Goal: Task Accomplishment & Management: Use online tool/utility

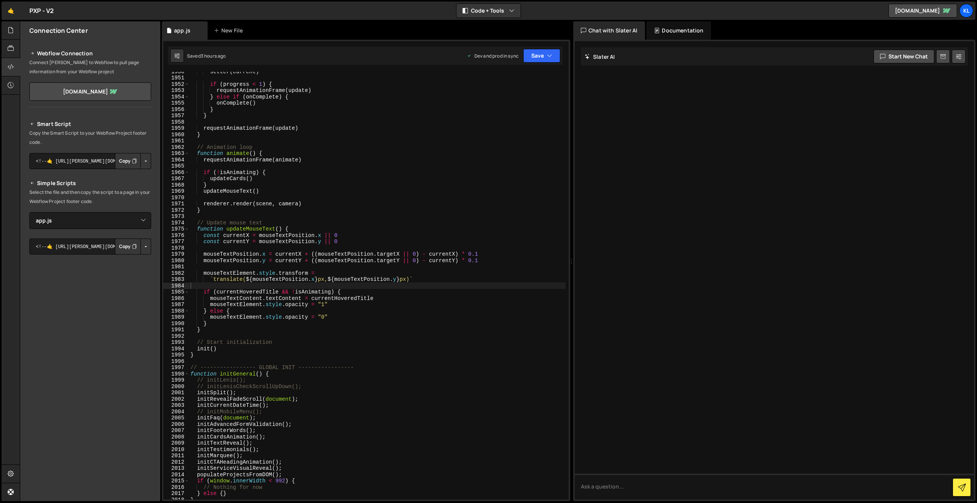
select select "45754"
click at [10, 18] on link "🤙" at bounding box center [11, 11] width 19 height 18
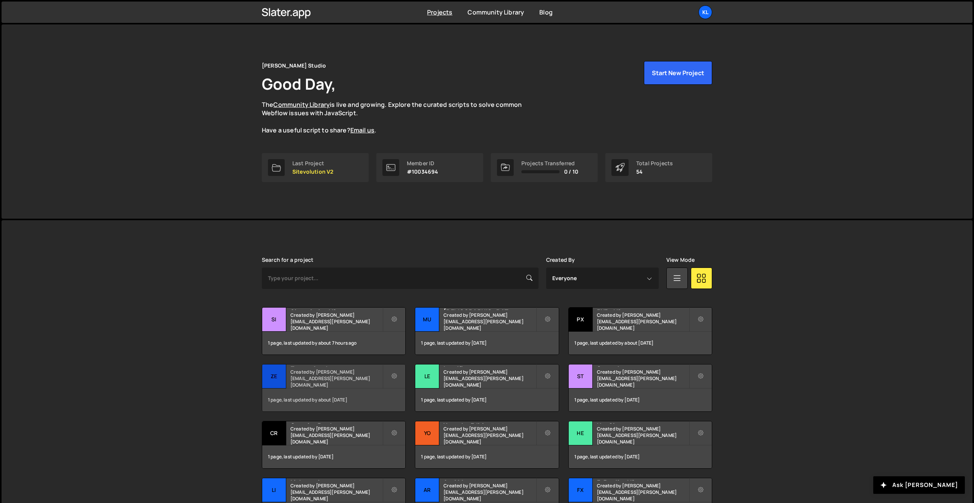
click at [340, 377] on div "Zecom Academy Created by clem.deodat@gmail.com" at bounding box center [333, 376] width 143 height 24
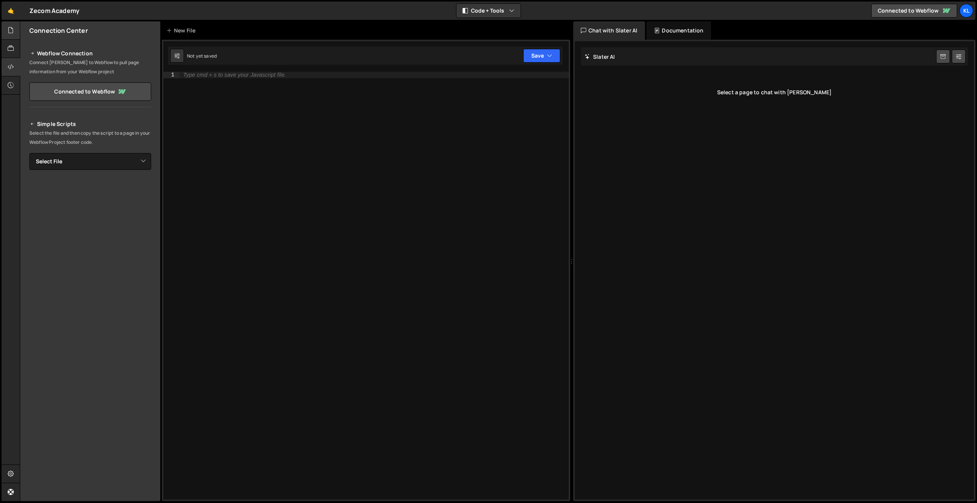
click at [10, 29] on icon at bounding box center [11, 30] width 6 height 8
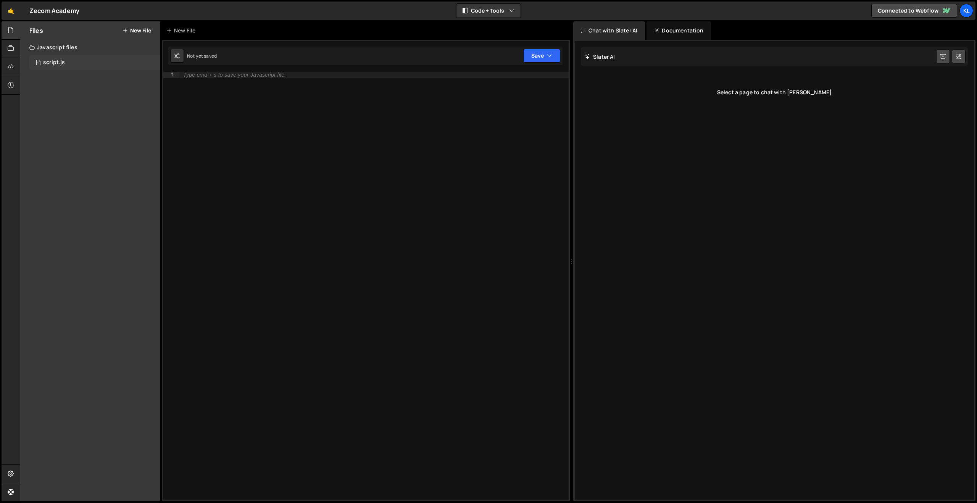
click at [56, 66] on div "script.js" at bounding box center [54, 62] width 22 height 7
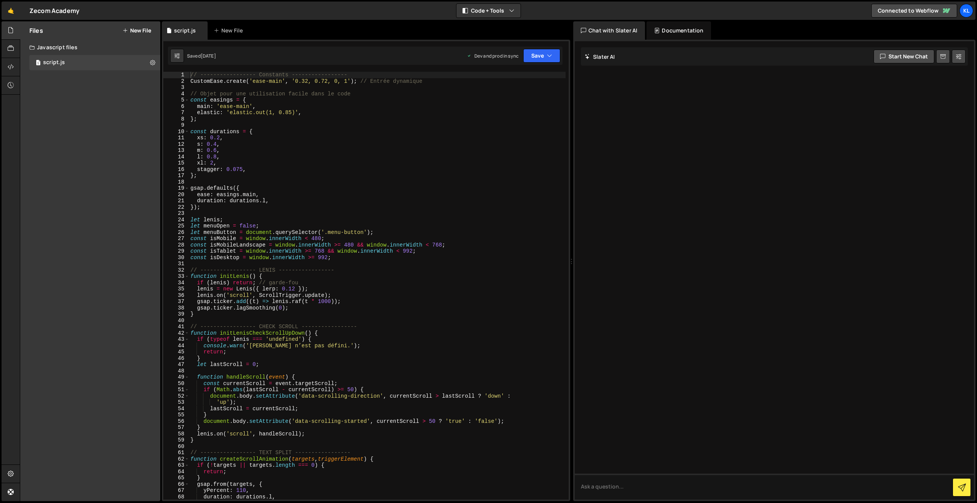
click at [288, 168] on div "// ----------------- Constants ----------------- CustomEase . create ( 'ease-ma…" at bounding box center [377, 292] width 377 height 440
type textarea "}"
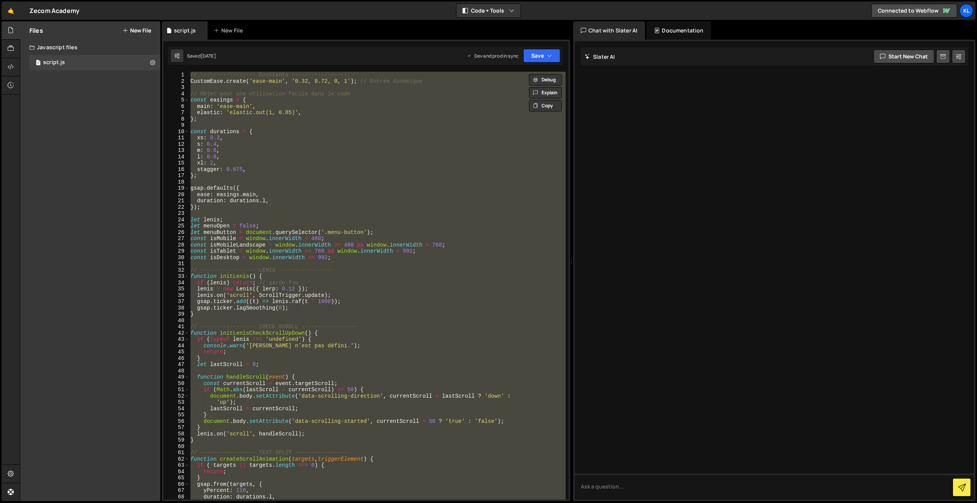
paste textarea
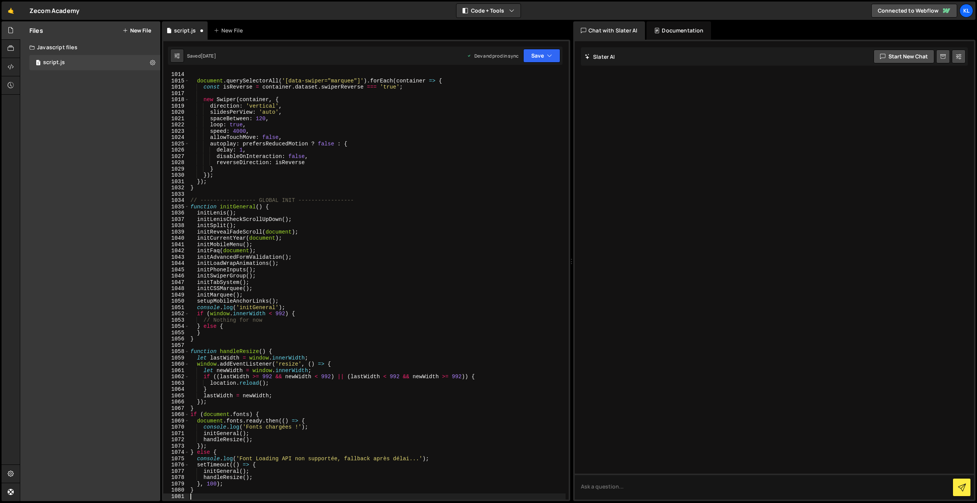
scroll to position [6496, 0]
click at [531, 47] on div "Saved [DATE] Dev and prod in sync Upgrade to Edit Save Save to Staging S Saved …" at bounding box center [365, 56] width 394 height 18
click at [534, 56] on button "Save" at bounding box center [541, 56] width 37 height 14
drag, startPoint x: 516, startPoint y: 108, endPoint x: 501, endPoint y: 108, distance: 14.9
click at [516, 108] on div "Saved [DATE]" at bounding box center [515, 107] width 79 height 9
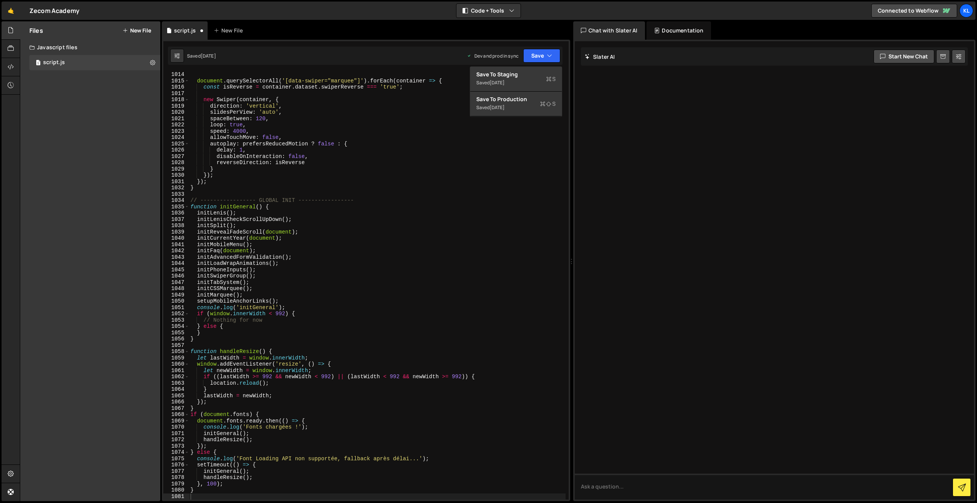
scroll to position [6377, 0]
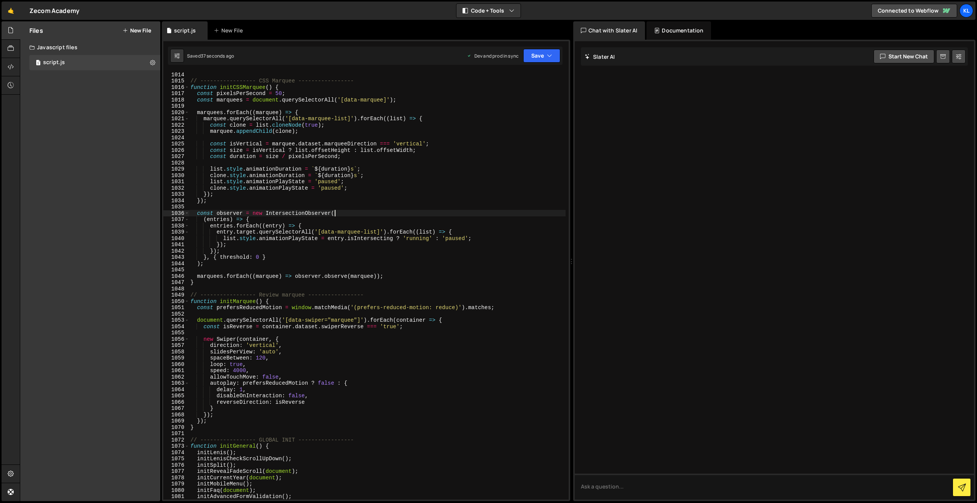
click at [361, 212] on div "// ----------------- CSS Marquee ----------------- function initCSSMarquee ( ) …" at bounding box center [377, 291] width 377 height 440
type textarea "}"
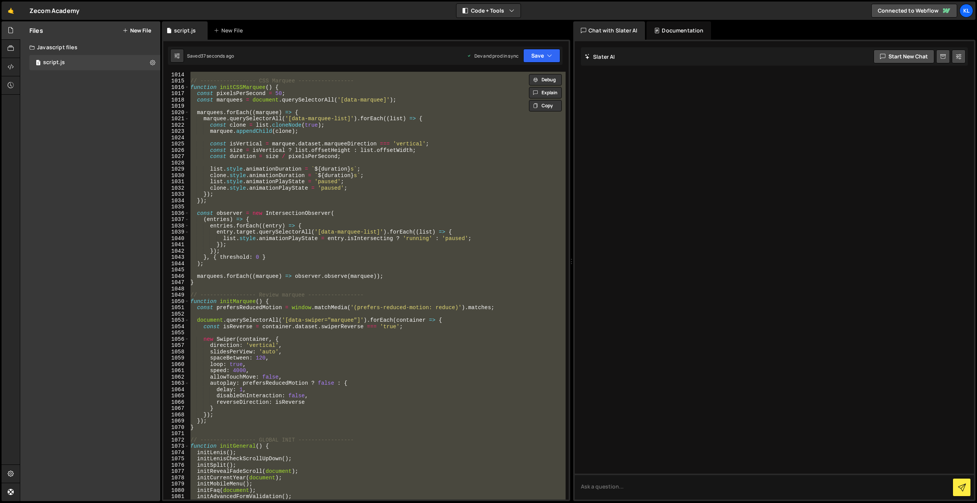
paste textarea
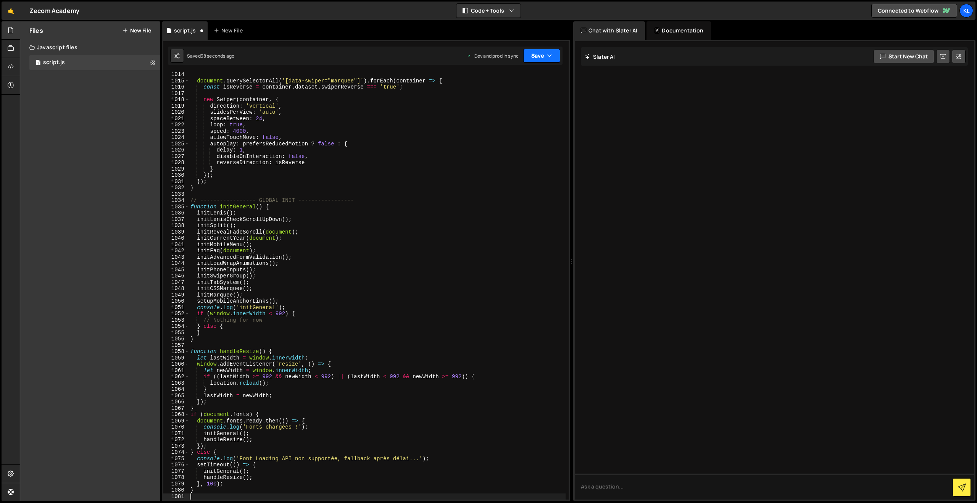
drag, startPoint x: 529, startPoint y: 56, endPoint x: 527, endPoint y: 61, distance: 5.2
click at [529, 57] on button "Save" at bounding box center [541, 56] width 37 height 14
drag, startPoint x: 505, startPoint y: 104, endPoint x: 318, endPoint y: 25, distance: 202.4
click at [504, 104] on div "Saved 36 seconds ago" at bounding box center [515, 107] width 79 height 9
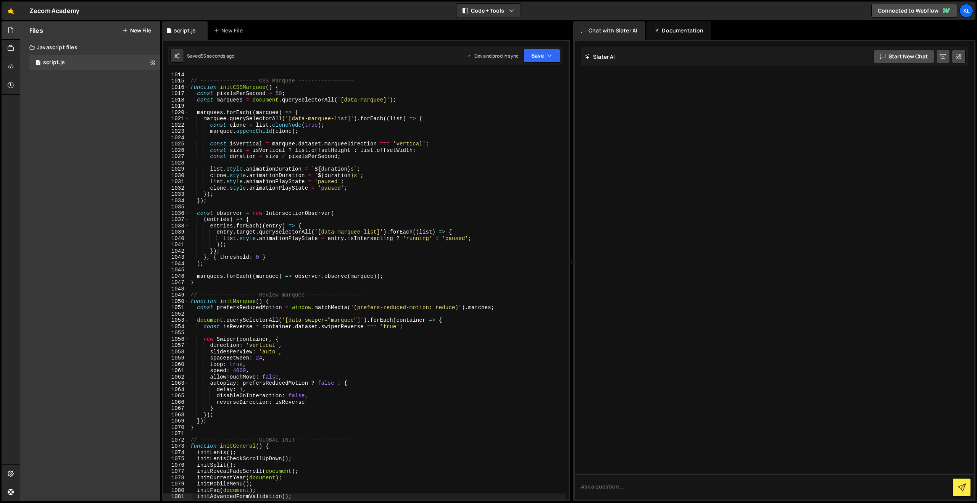
drag, startPoint x: 341, startPoint y: 159, endPoint x: 383, endPoint y: 139, distance: 45.9
click at [341, 159] on div "// ----------------- CSS Marquee ----------------- function initCSSMarquee ( ) …" at bounding box center [377, 291] width 377 height 440
type textarea "}"
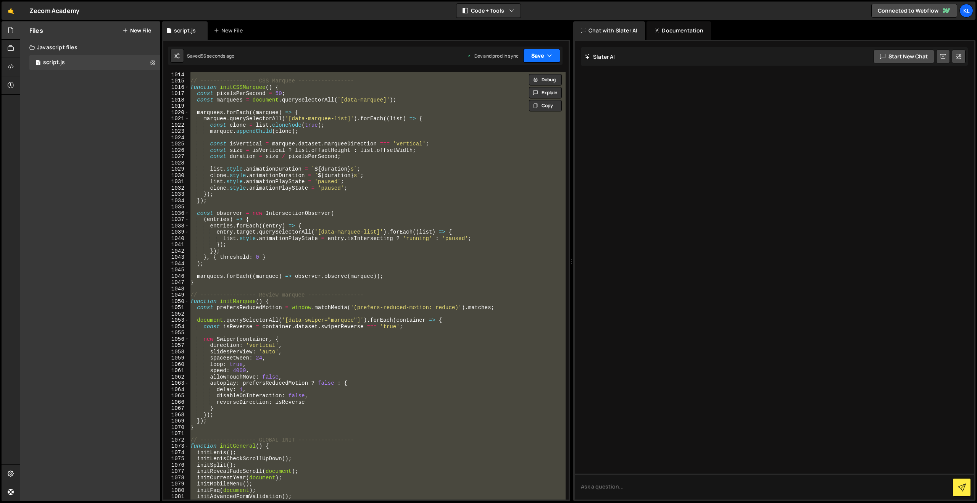
paste textarea
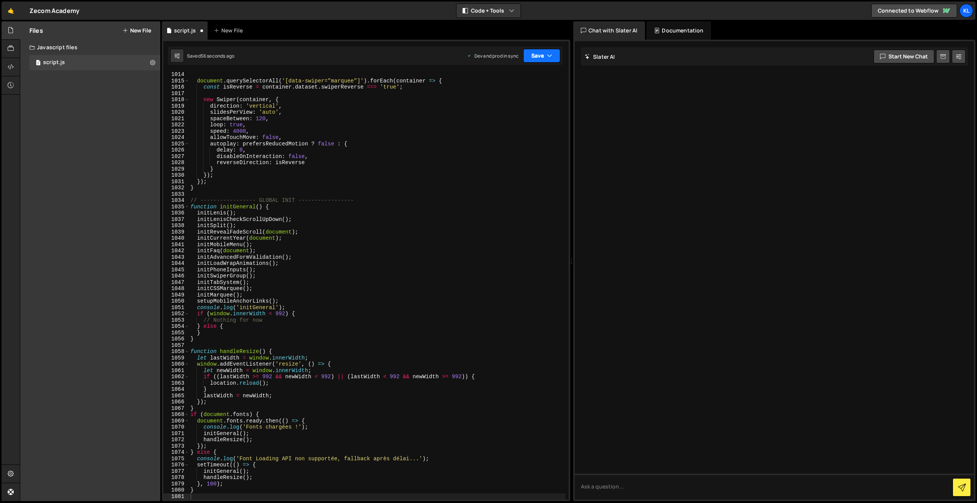
click at [546, 58] on button "Save" at bounding box center [541, 56] width 37 height 14
drag, startPoint x: 502, startPoint y: 101, endPoint x: 415, endPoint y: 46, distance: 103.1
click at [502, 101] on div "Save to Production S" at bounding box center [515, 99] width 79 height 8
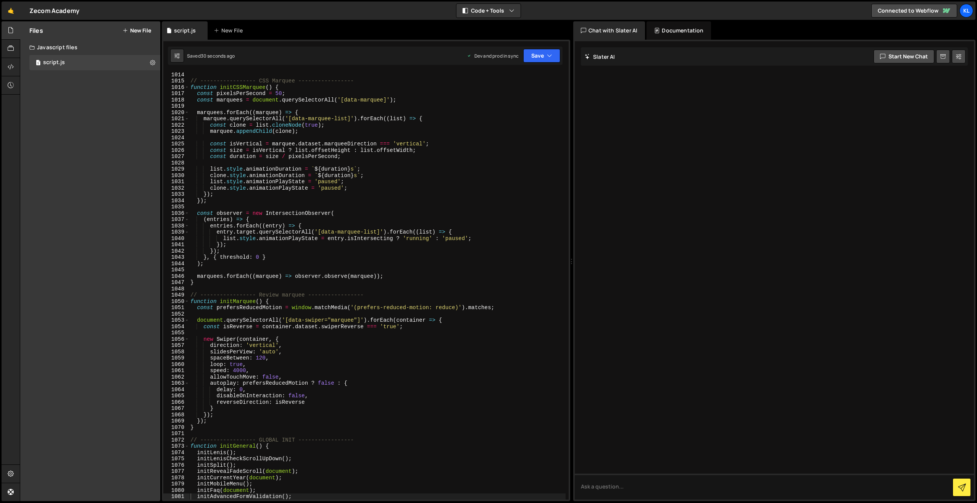
click at [378, 246] on div "// ----------------- CSS Marquee ----------------- function initCSSMarquee ( ) …" at bounding box center [377, 291] width 377 height 440
type textarea "}"
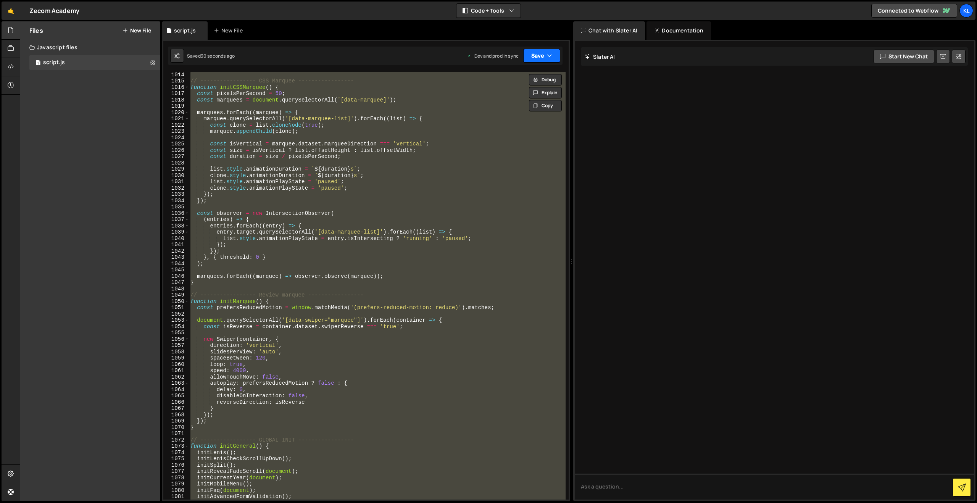
paste textarea
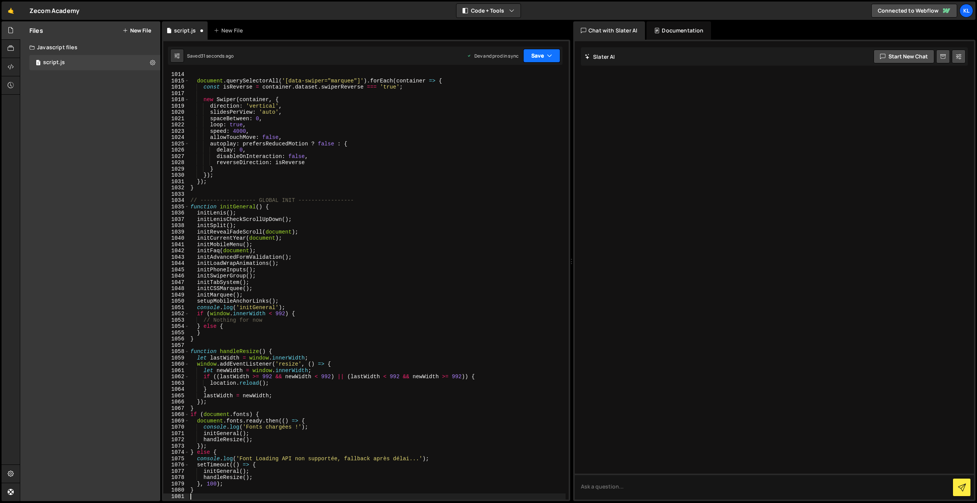
click at [536, 61] on button "Save" at bounding box center [541, 56] width 37 height 14
click at [507, 103] on div "Save to Production S" at bounding box center [515, 99] width 79 height 8
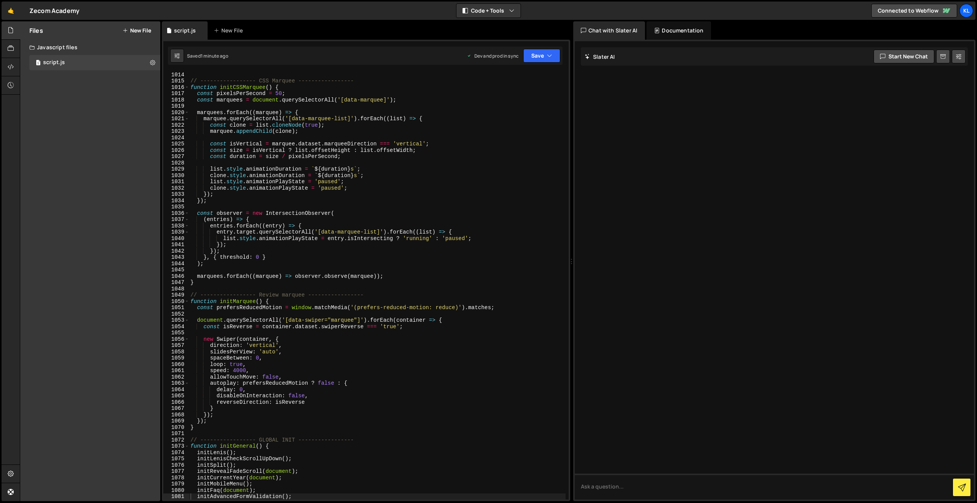
click at [373, 191] on div "// ----------------- CSS Marquee ----------------- function initCSSMarquee ( ) …" at bounding box center [377, 291] width 377 height 440
type textarea "}"
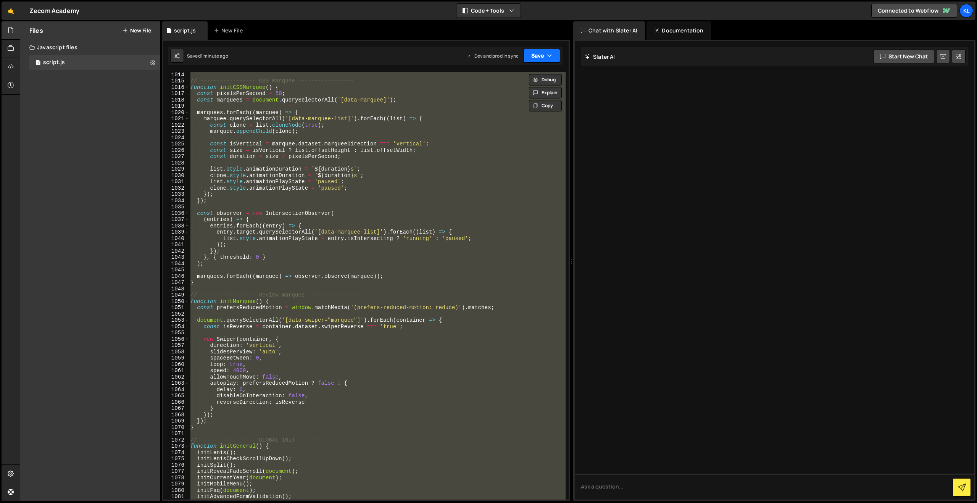
paste textarea
click at [533, 55] on button "Save" at bounding box center [541, 56] width 37 height 14
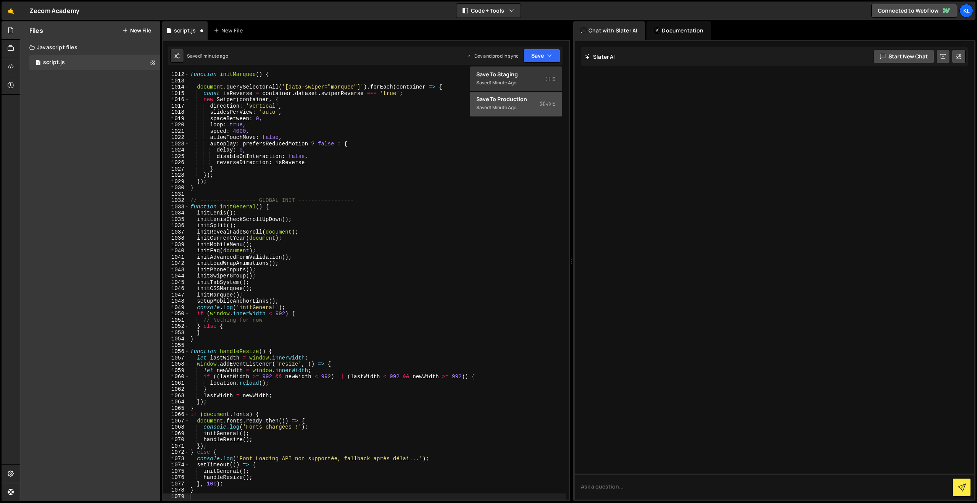
click at [514, 108] on div "1 minute ago" at bounding box center [502, 107] width 27 height 6
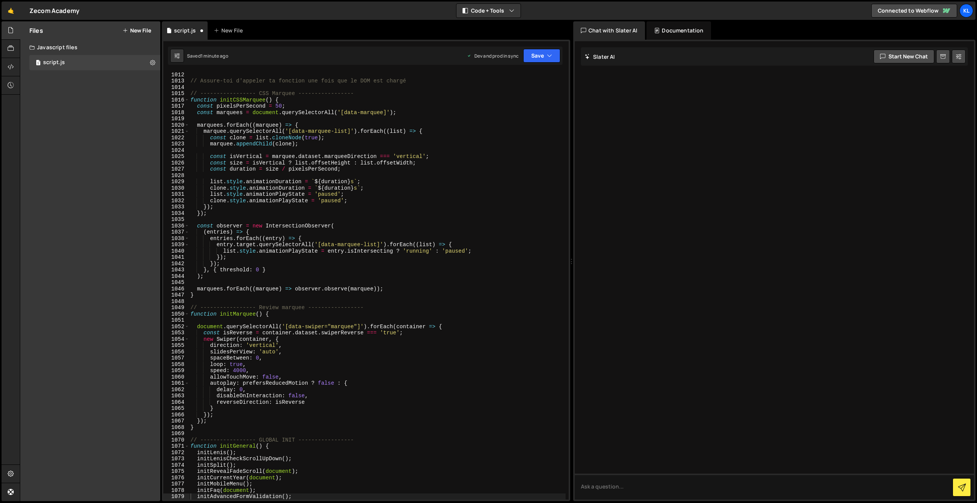
scroll to position [6364, 0]
click at [347, 149] on div "// Assure-toi d'appeler ta fonction une fois que le DOM est chargé // ---------…" at bounding box center [377, 291] width 377 height 440
type textarea "}"
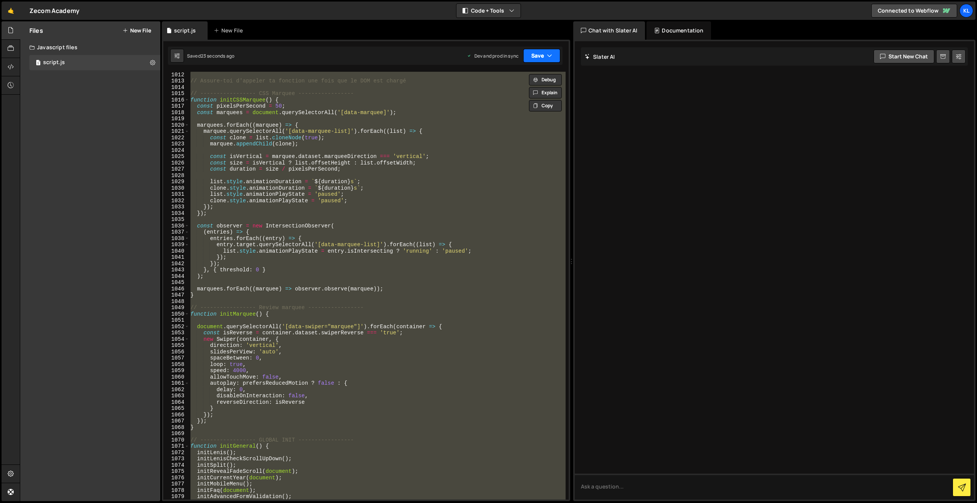
paste textarea
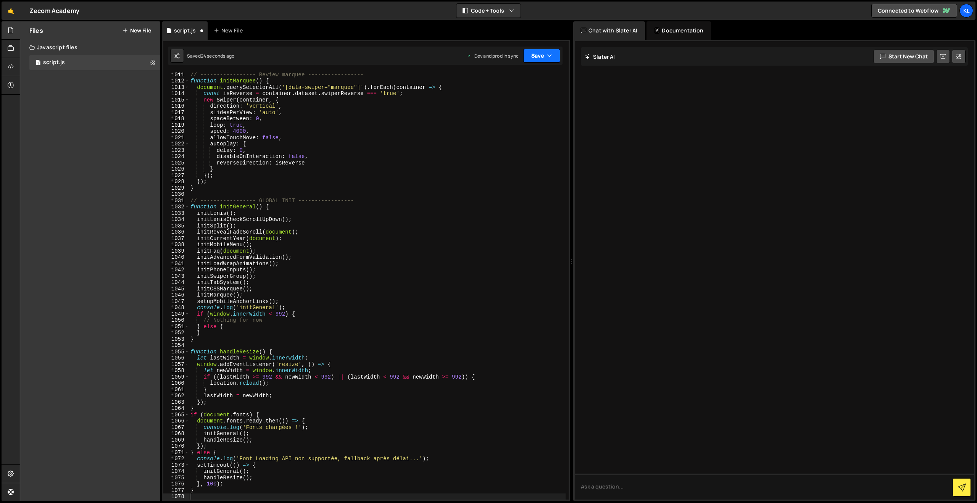
click at [538, 60] on button "Save" at bounding box center [541, 56] width 37 height 14
click at [509, 90] on button "Save to Staging S Saved 24 seconds ago" at bounding box center [516, 79] width 92 height 25
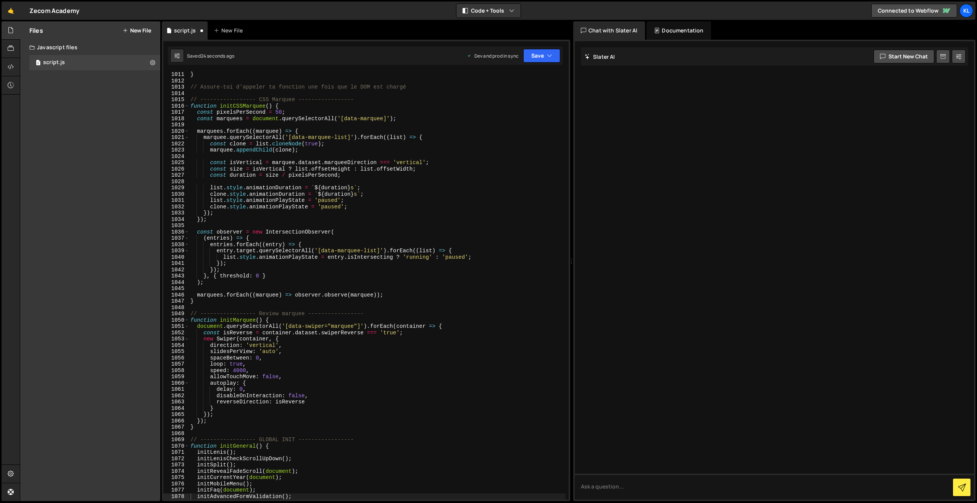
scroll to position [6358, 0]
drag, startPoint x: 539, startPoint y: 61, endPoint x: 538, endPoint y: 68, distance: 7.0
click at [539, 61] on button "Save" at bounding box center [541, 56] width 37 height 14
click at [509, 111] on div "Saved 24 seconds ago" at bounding box center [515, 107] width 79 height 9
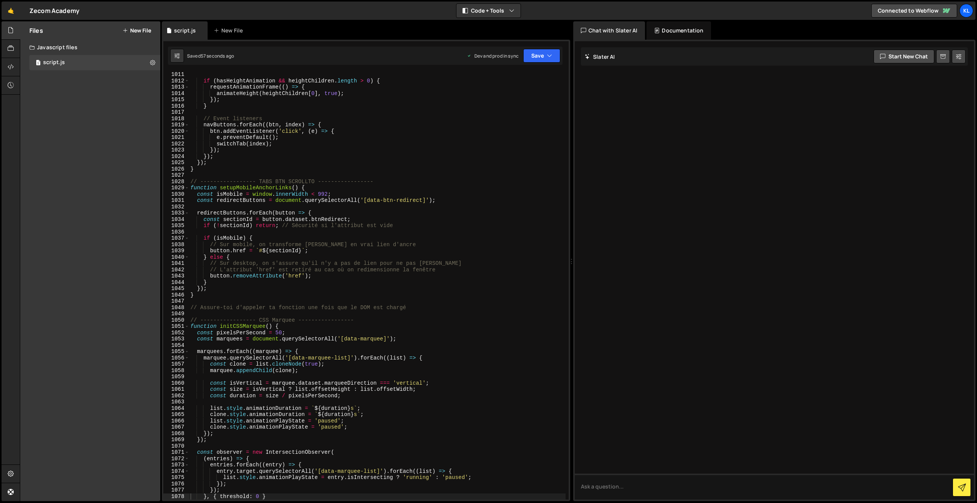
scroll to position [6357, 0]
drag, startPoint x: 480, startPoint y: 254, endPoint x: 482, endPoint y: 251, distance: 3.9
click at [480, 254] on div "if ( hasVisual ) visualItems [ 0 ] . classList . add ( 'active' ) ; if ( hasHei…" at bounding box center [377, 286] width 377 height 440
type textarea "}"
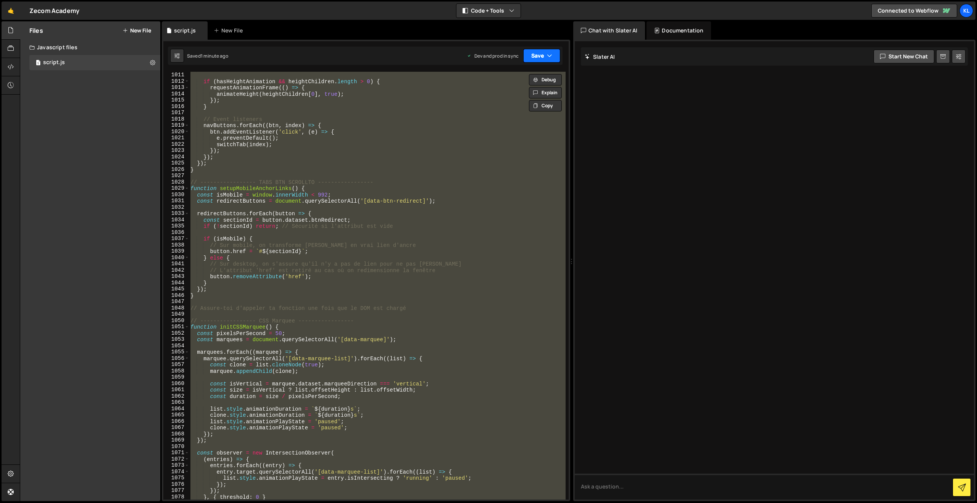
paste textarea
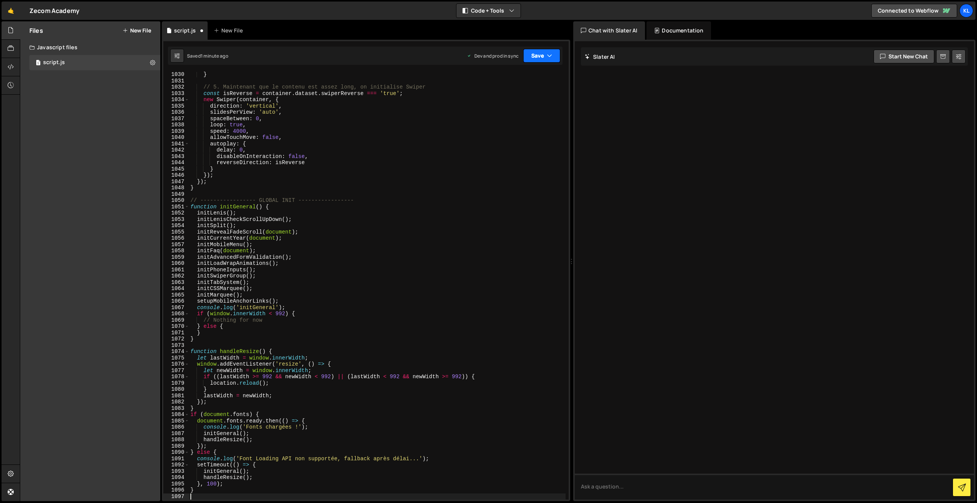
click at [539, 56] on button "Save" at bounding box center [541, 56] width 37 height 14
click at [503, 98] on div "Save to Production S" at bounding box center [515, 99] width 79 height 8
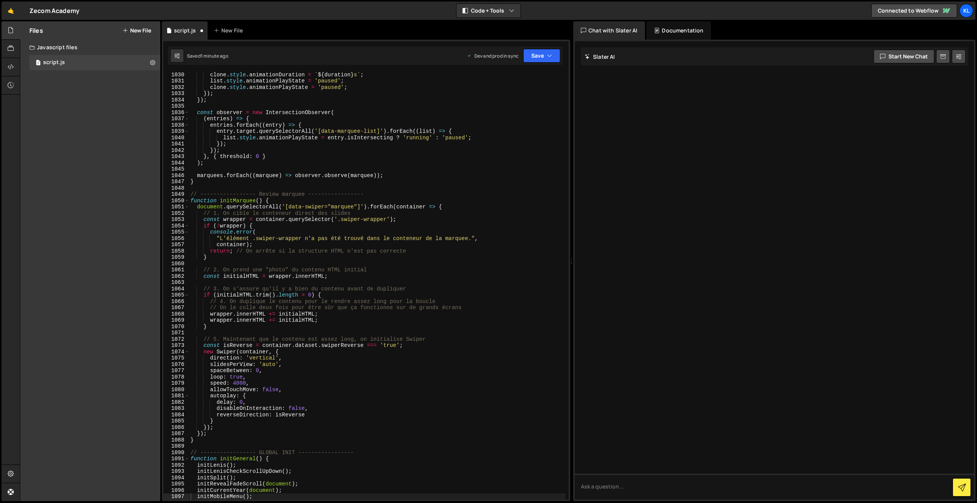
scroll to position [6477, 0]
click at [330, 188] on div "clone . style . animationDuration = ` ${ duration } s ` ; list . style . animat…" at bounding box center [377, 291] width 377 height 440
type textarea "}"
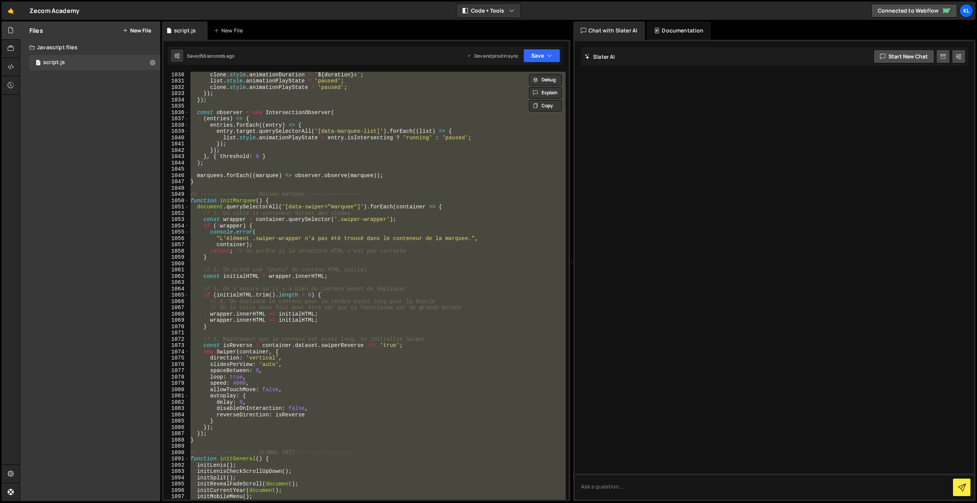
paste textarea
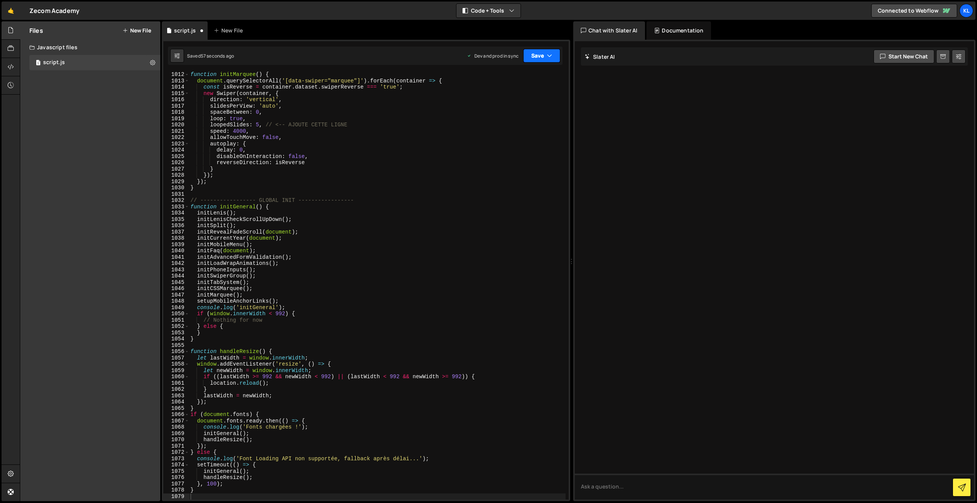
click at [544, 53] on button "Save" at bounding box center [541, 56] width 37 height 14
click at [516, 101] on div "Save to Production S" at bounding box center [515, 99] width 79 height 8
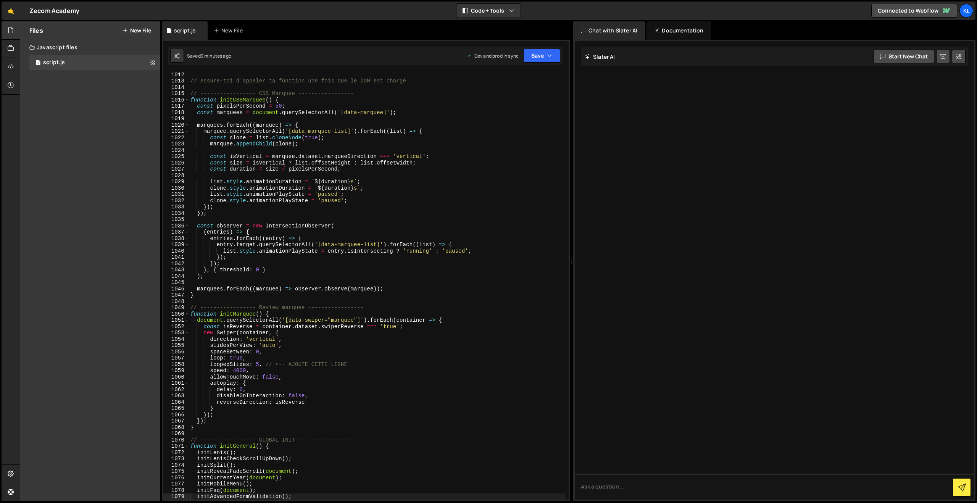
click at [382, 209] on div "// Assure-toi d'appeler ta fonction une fois que le DOM est chargé // ---------…" at bounding box center [377, 291] width 377 height 440
type textarea "}"
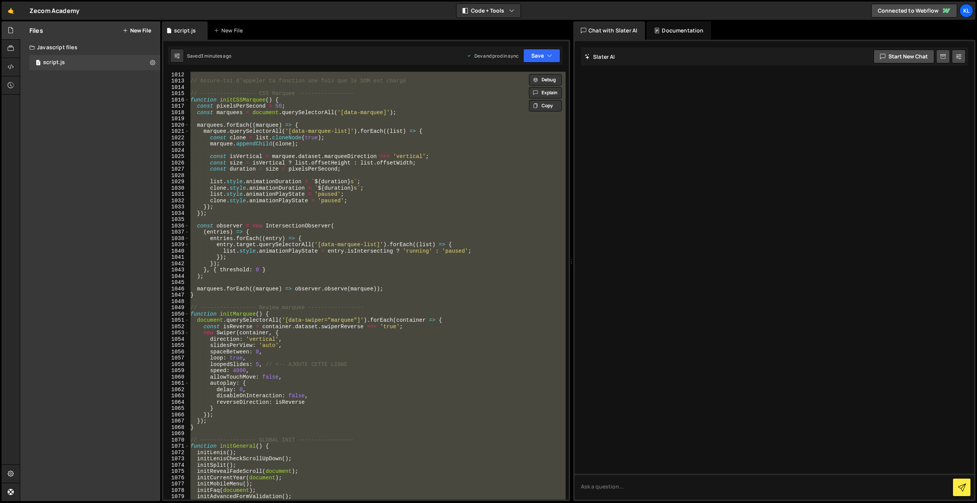
paste textarea
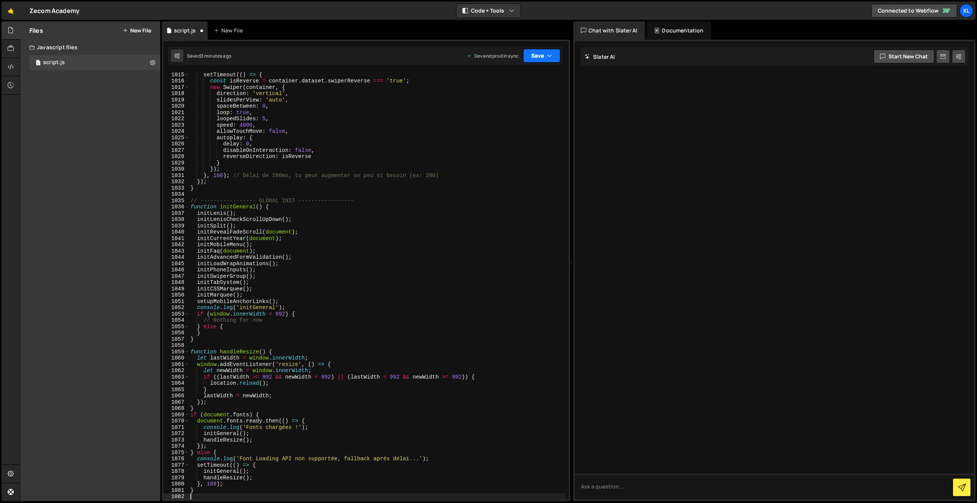
click at [534, 53] on button "Save" at bounding box center [541, 56] width 37 height 14
drag, startPoint x: 494, startPoint y: 104, endPoint x: 488, endPoint y: 100, distance: 7.5
click at [494, 105] on div "3 minutes ago" at bounding box center [504, 107] width 30 height 6
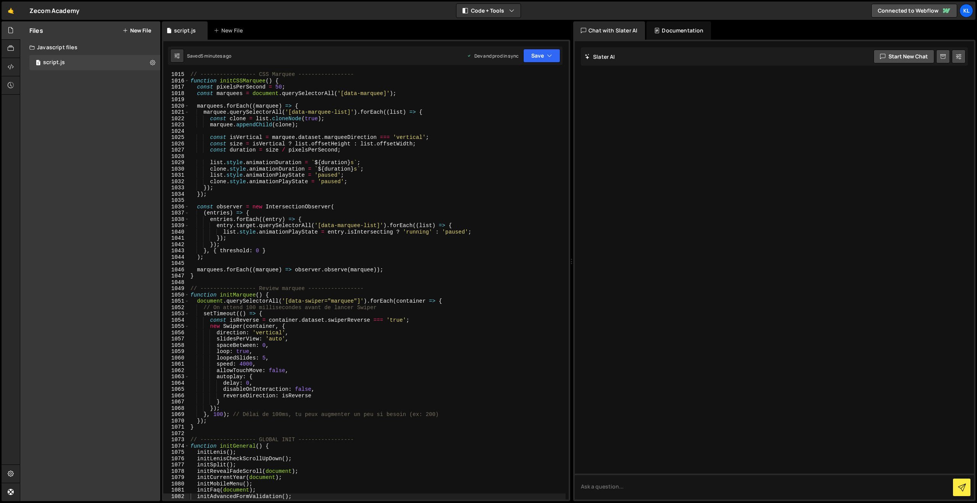
click at [288, 164] on div "// ----------------- CSS Marquee ----------------- function initCSSMarquee ( ) …" at bounding box center [377, 291] width 377 height 440
type textarea "}"
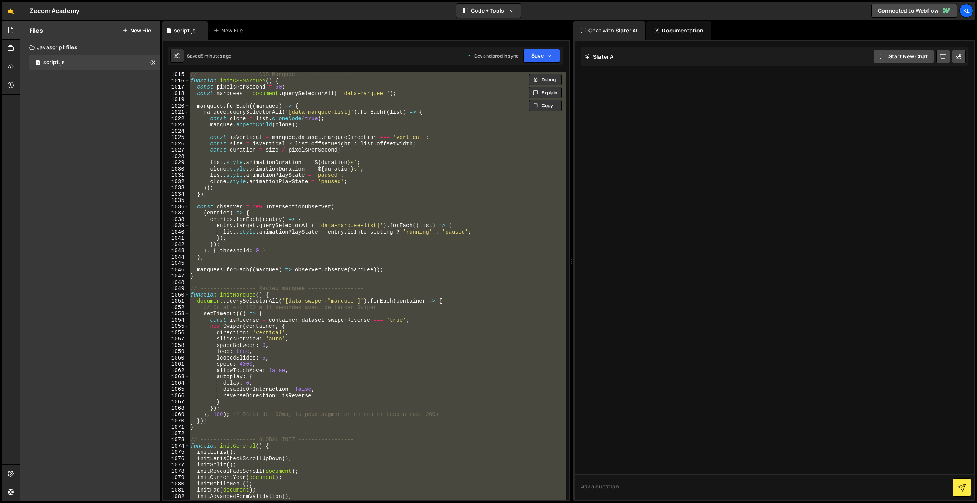
paste textarea
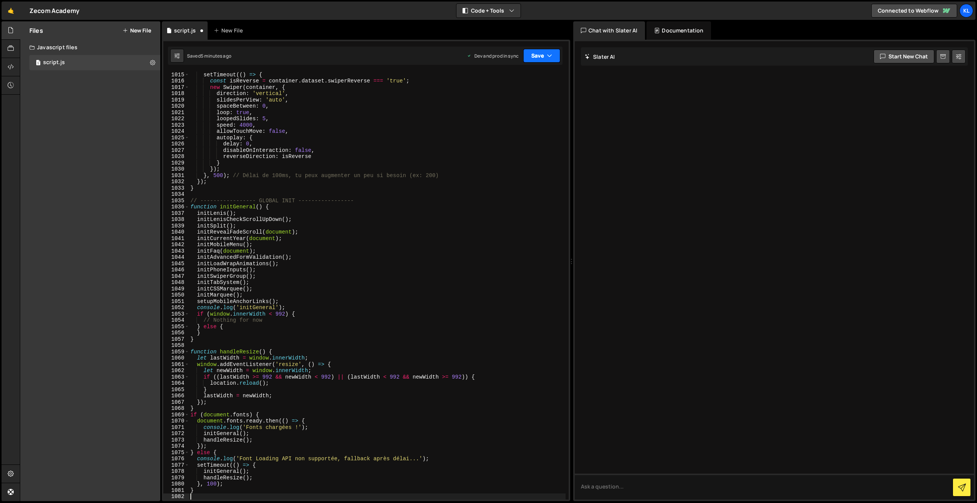
drag, startPoint x: 542, startPoint y: 60, endPoint x: 534, endPoint y: 69, distance: 11.9
click at [542, 60] on button "Save" at bounding box center [541, 56] width 37 height 14
click at [497, 108] on div "5 minutes ago" at bounding box center [504, 107] width 30 height 6
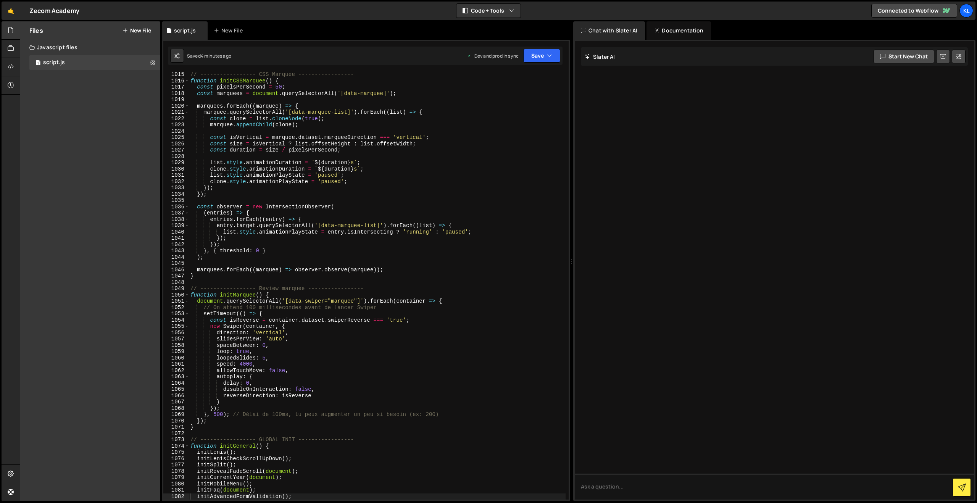
drag, startPoint x: 338, startPoint y: 231, endPoint x: 348, endPoint y: 225, distance: 12.1
click at [338, 231] on div "// ----------------- CSS Marquee ----------------- function initCSSMarquee ( ) …" at bounding box center [377, 291] width 377 height 440
type textarea "}"
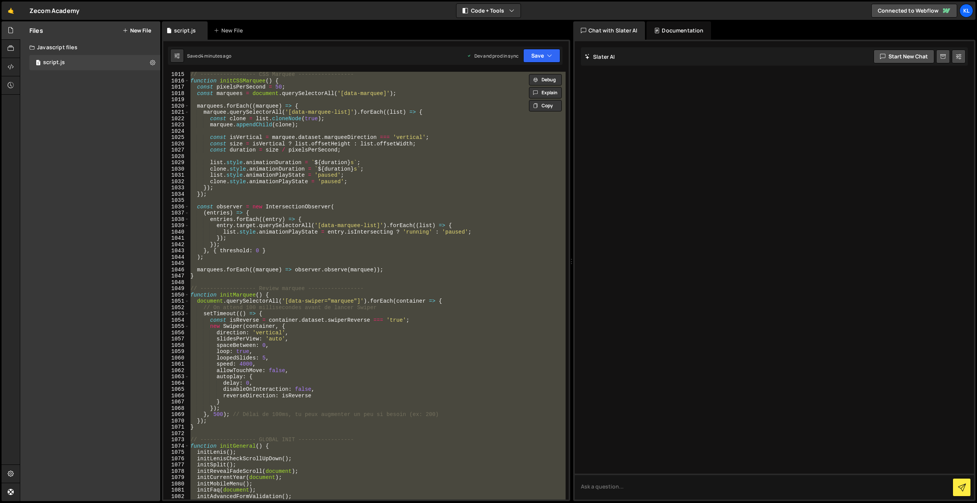
paste textarea
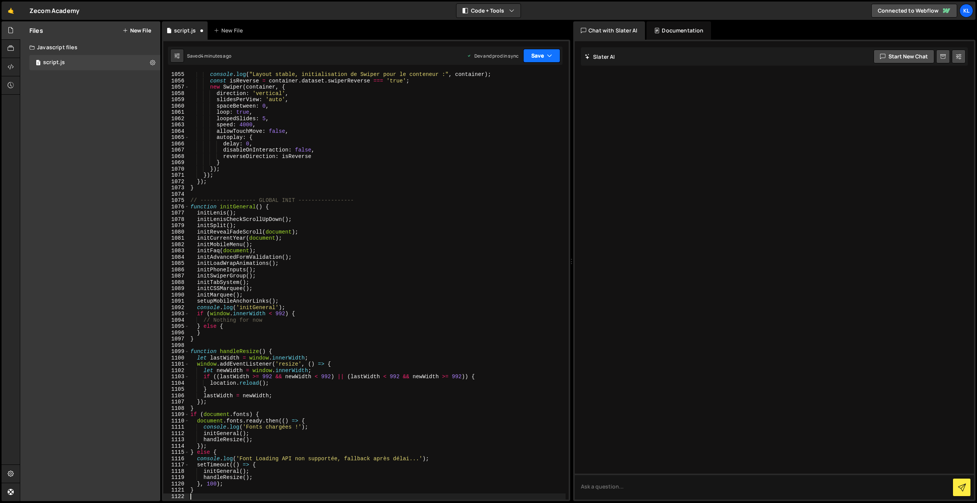
click at [526, 62] on button "Save" at bounding box center [541, 56] width 37 height 14
click at [496, 102] on div "Save to Production S" at bounding box center [515, 99] width 79 height 8
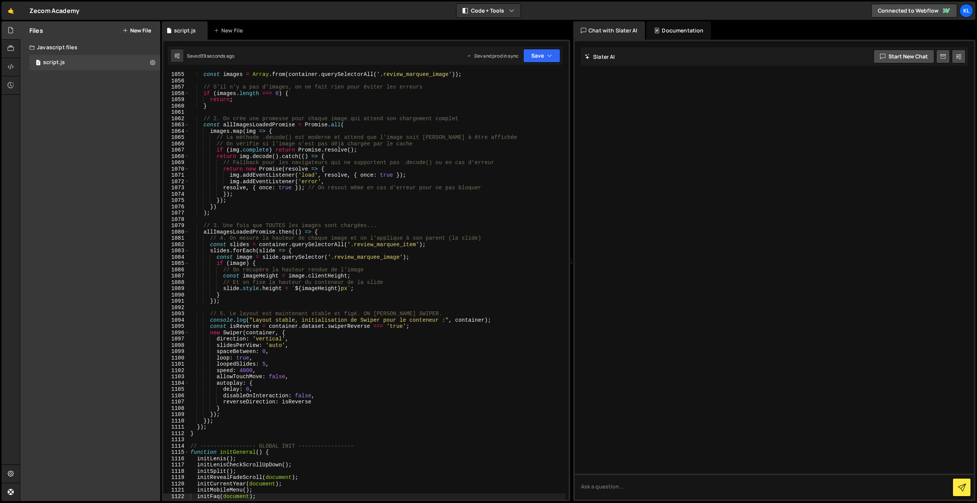
click at [418, 192] on div "const images = Array . from ( container . querySelectorAll ( '.review_marquee_i…" at bounding box center [377, 291] width 377 height 440
click at [494, 142] on div "const images = Array . from ( container . querySelectorAll ( '.review_marquee_i…" at bounding box center [377, 291] width 377 height 440
type textarea "}"
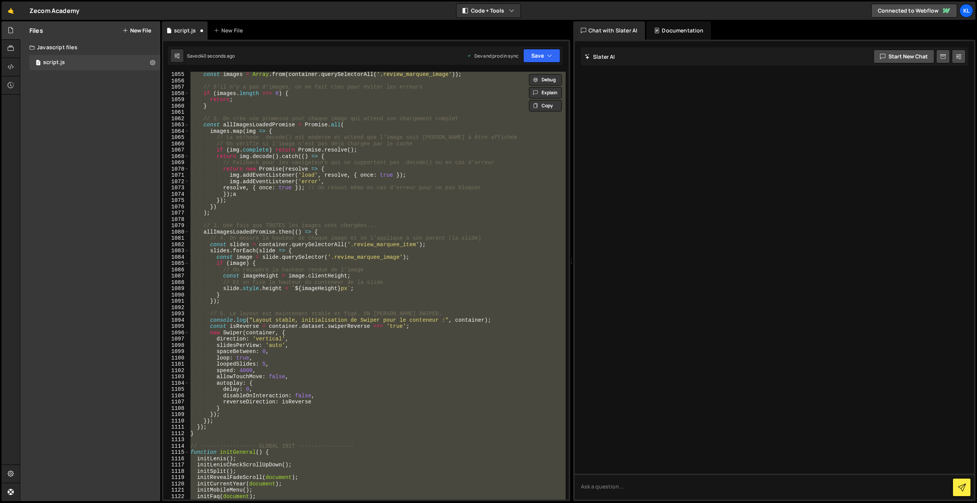
paste textarea
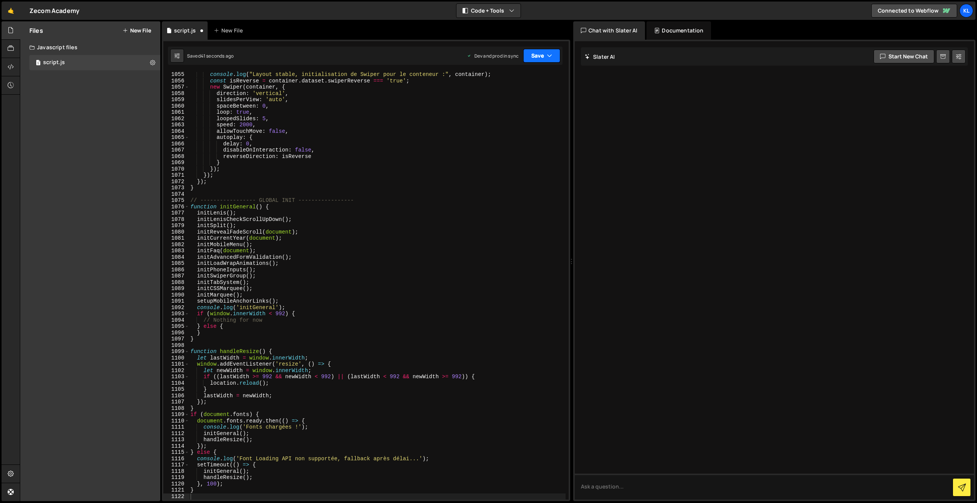
click at [539, 58] on button "Save" at bounding box center [541, 56] width 37 height 14
drag, startPoint x: 503, startPoint y: 97, endPoint x: 435, endPoint y: 68, distance: 73.3
click at [503, 97] on div "Save to Production S" at bounding box center [515, 99] width 79 height 8
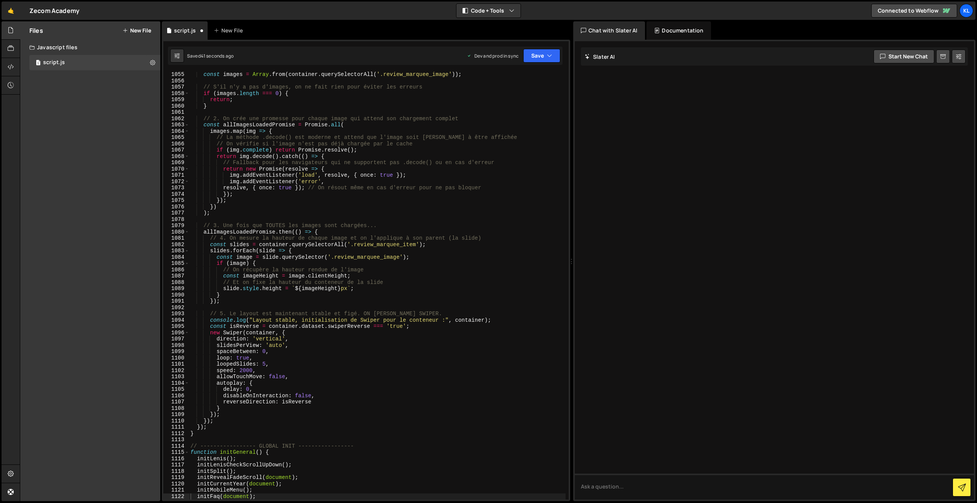
scroll to position [6635, 0]
drag, startPoint x: 384, startPoint y: 216, endPoint x: 398, endPoint y: 206, distance: 17.1
click at [384, 216] on div "const images = Array . from ( container . querySelectorAll ( '.review_marquee_i…" at bounding box center [377, 291] width 377 height 440
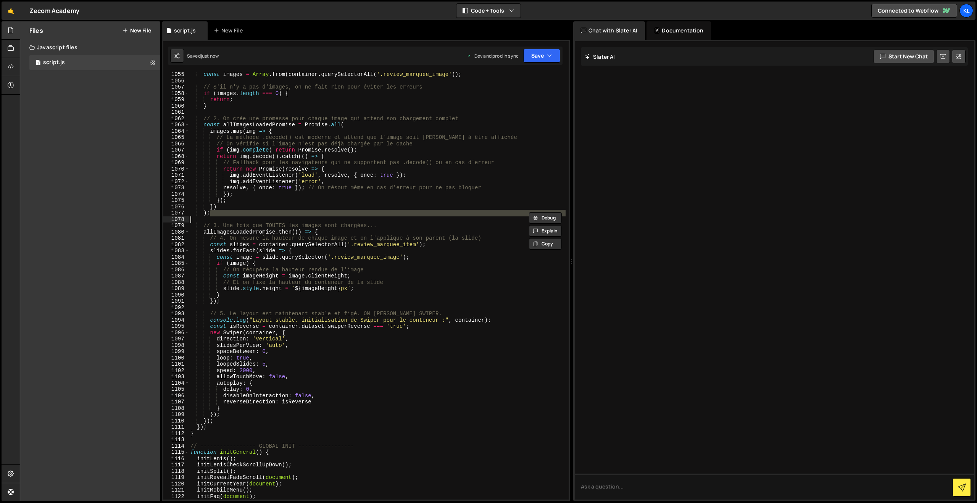
type textarea "}"
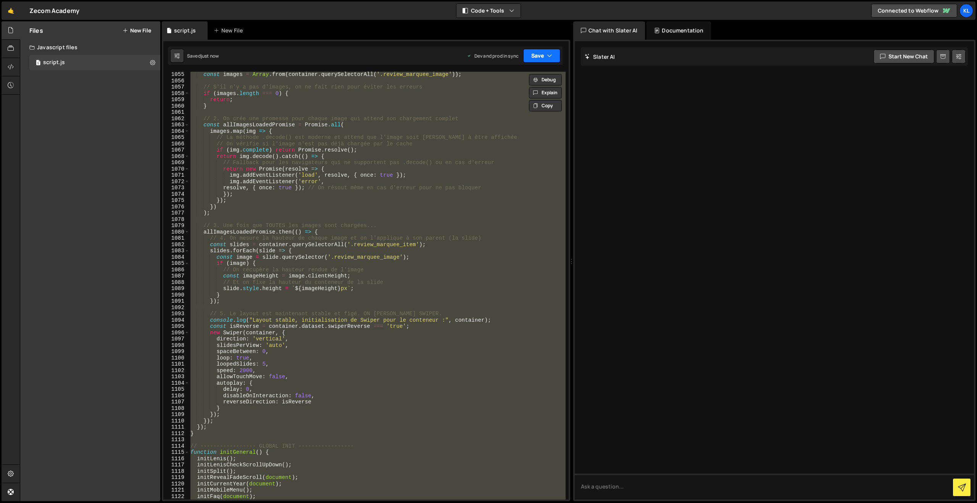
paste textarea
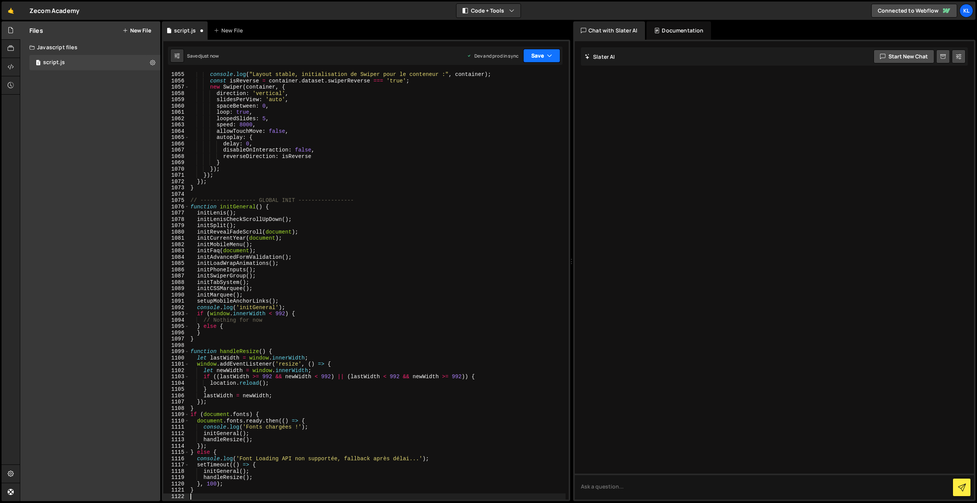
click at [534, 55] on button "Save" at bounding box center [541, 56] width 37 height 14
click at [495, 103] on div "Saved just now" at bounding box center [515, 107] width 79 height 9
